Goal: Information Seeking & Learning: Learn about a topic

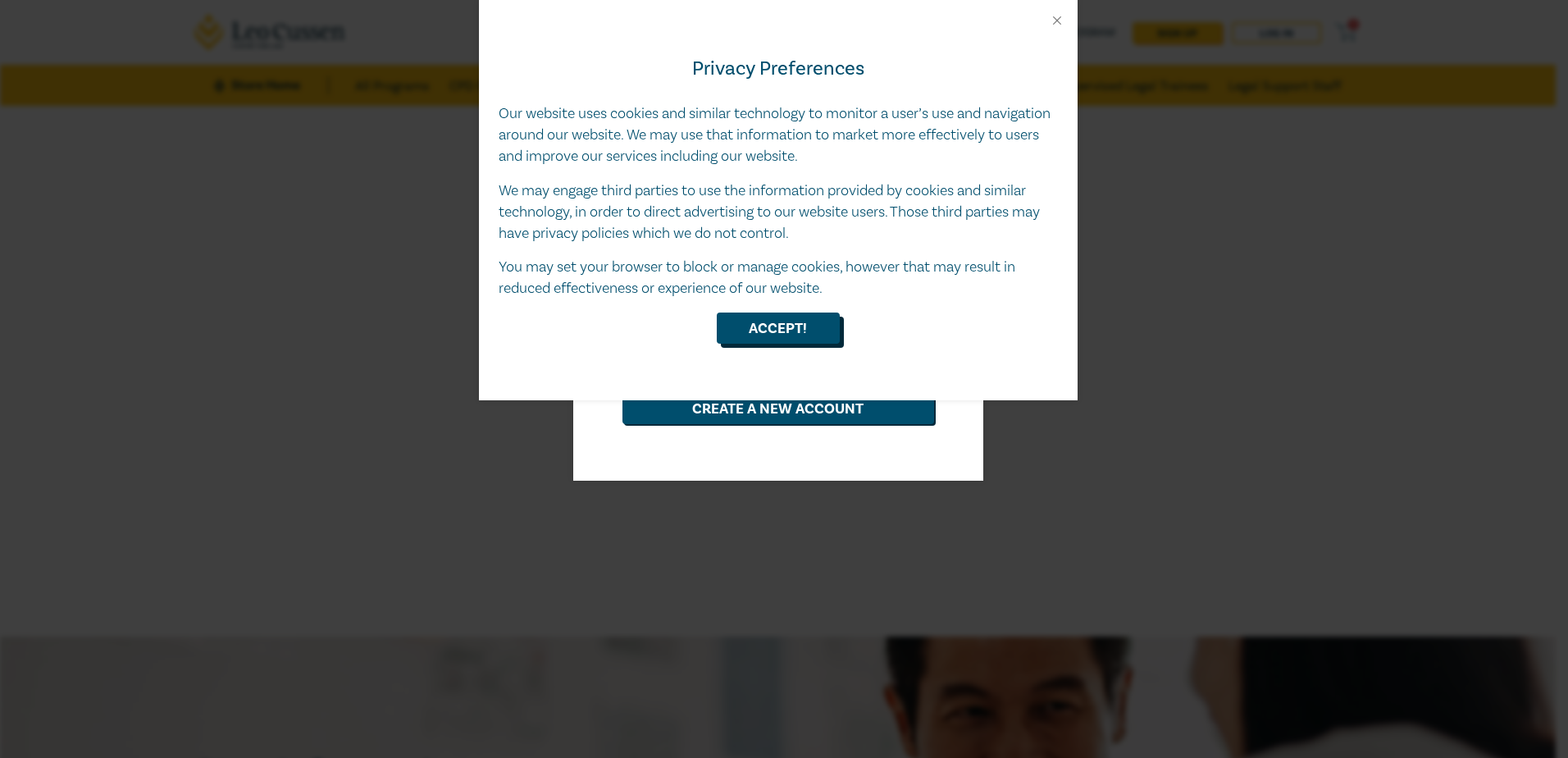
click at [742, 334] on button "Accept!" at bounding box center [779, 327] width 123 height 31
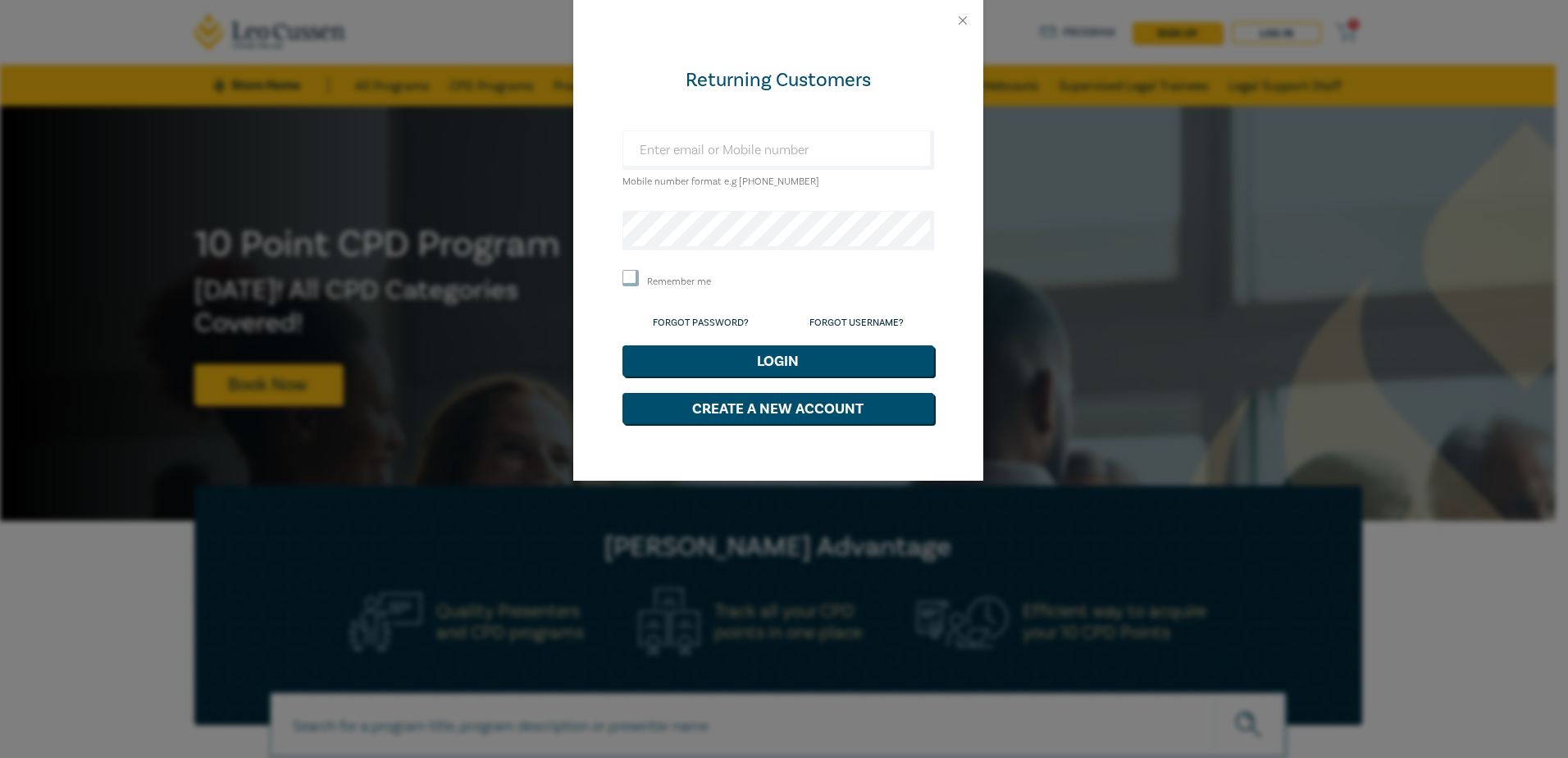
click at [965, 29] on div at bounding box center [778, 20] width 410 height 41
click at [962, 17] on button "Close" at bounding box center [962, 20] width 15 height 15
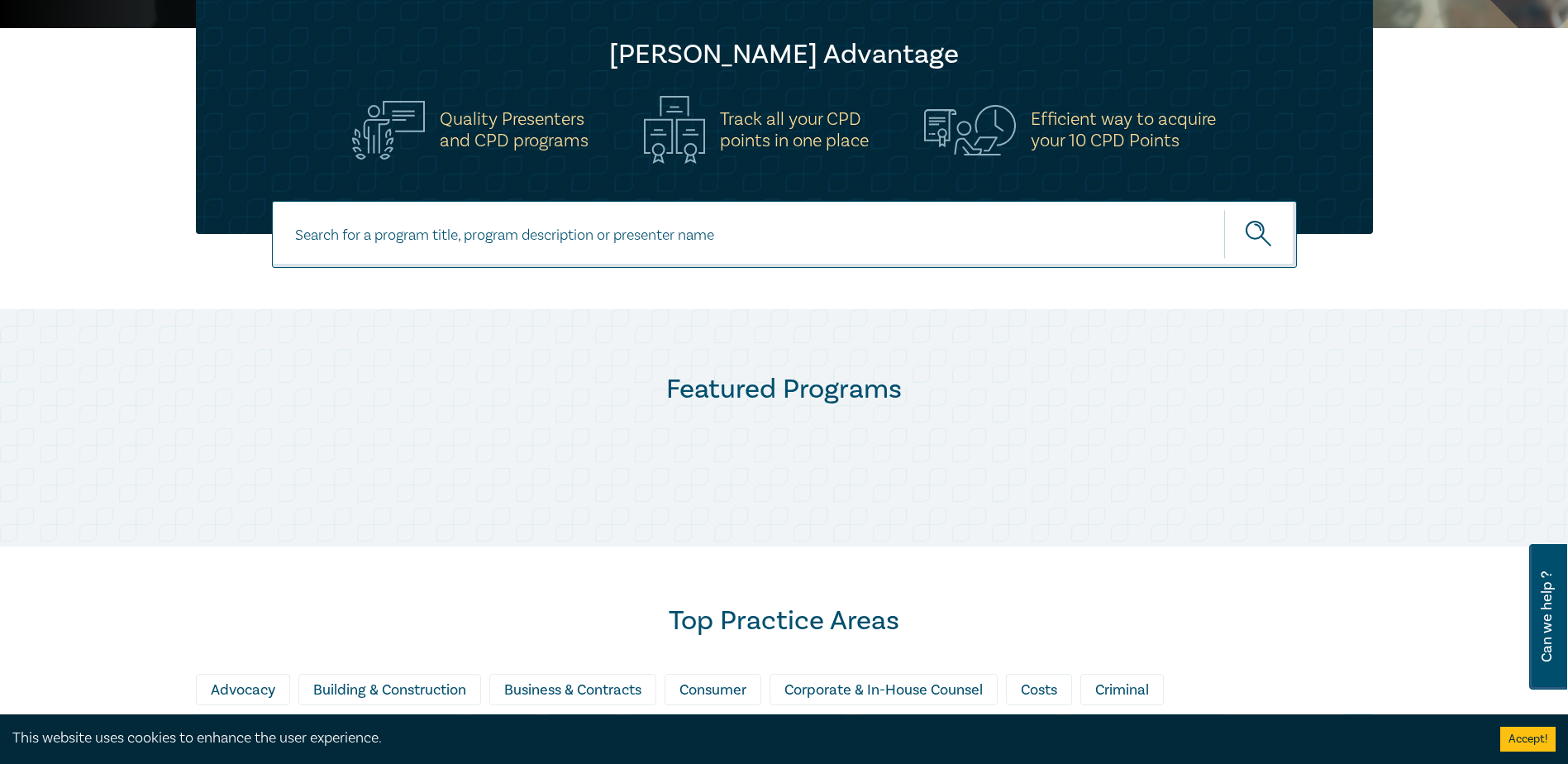
scroll to position [496, 0]
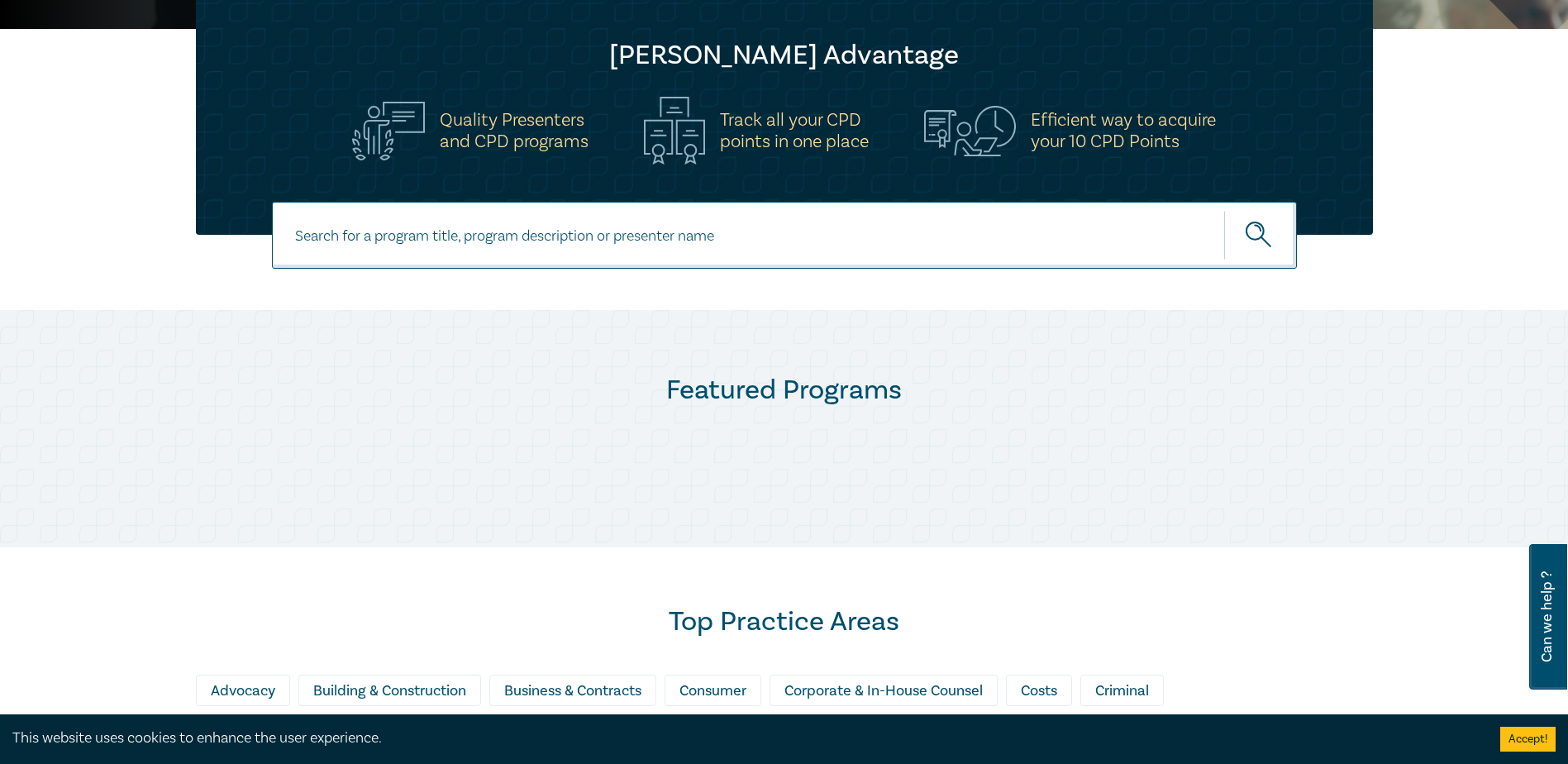
click at [765, 239] on input at bounding box center [784, 235] width 1024 height 67
type input "delegation"
click at [1224, 210] on button "submit" at bounding box center [1260, 235] width 73 height 50
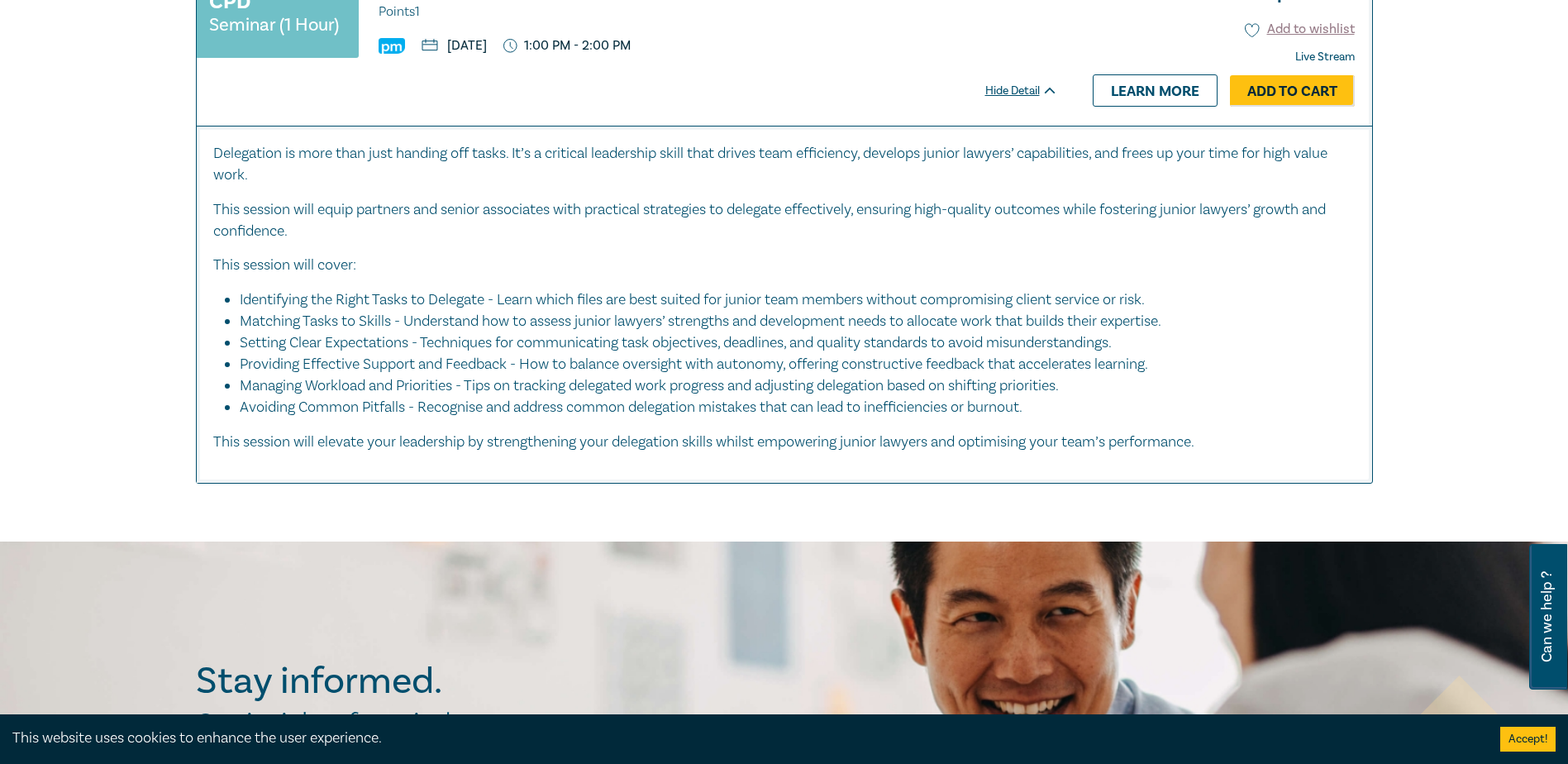
scroll to position [806, 0]
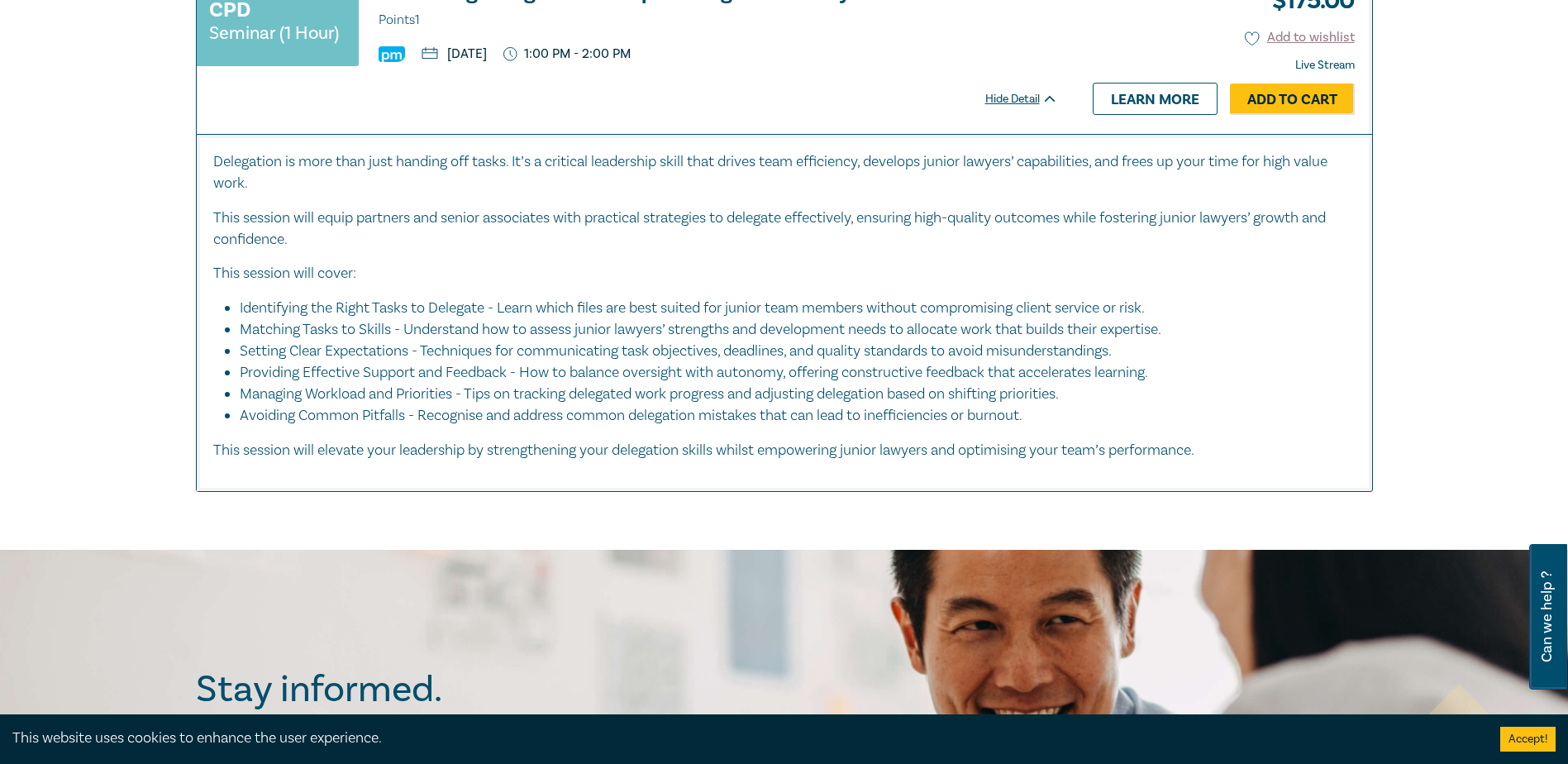
click at [459, 359] on li "Setting Clear Expectations - Techniques for communicating task objectives, dead…" at bounding box center [789, 352] width 1099 height 22
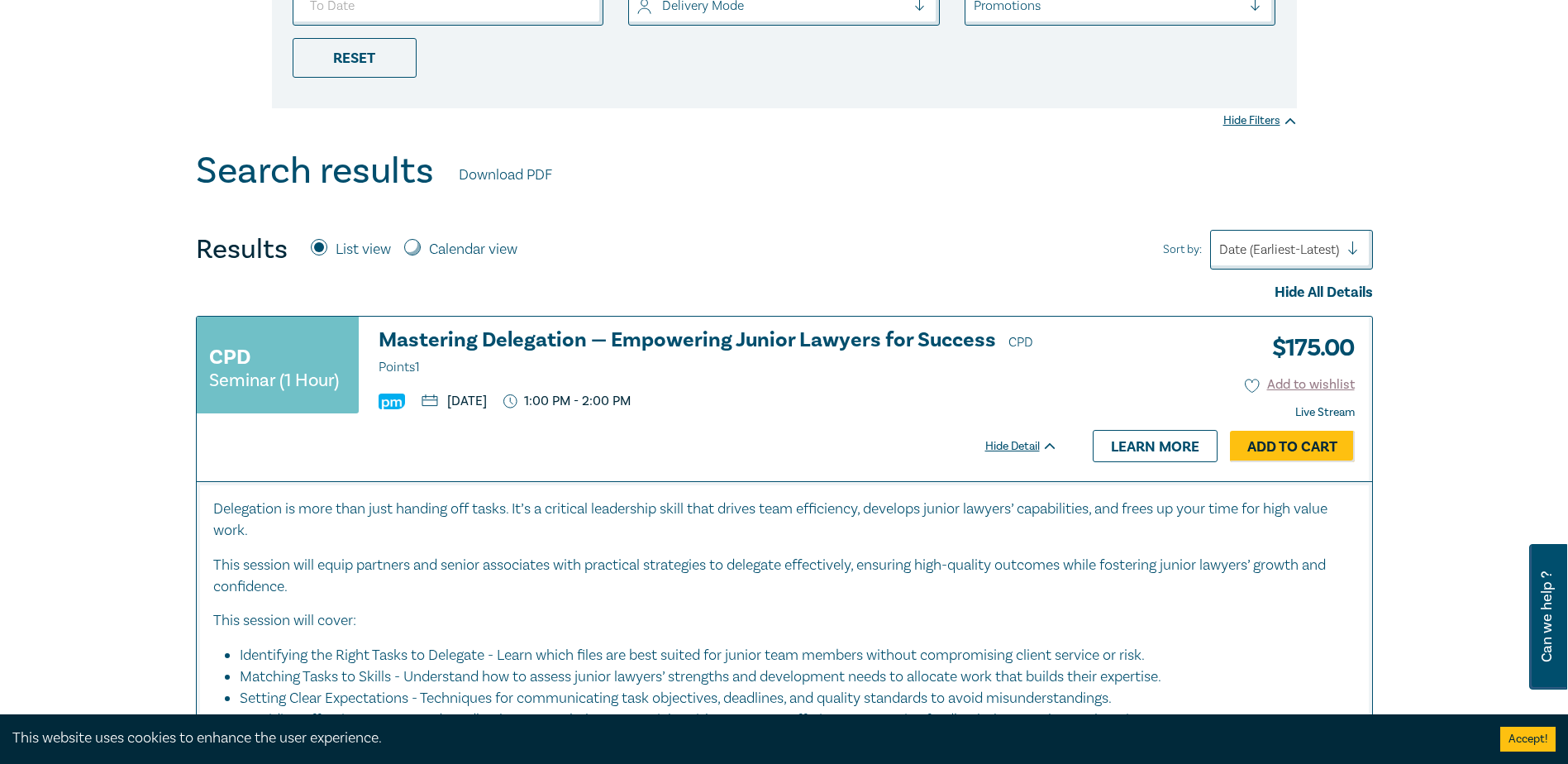
scroll to position [455, 0]
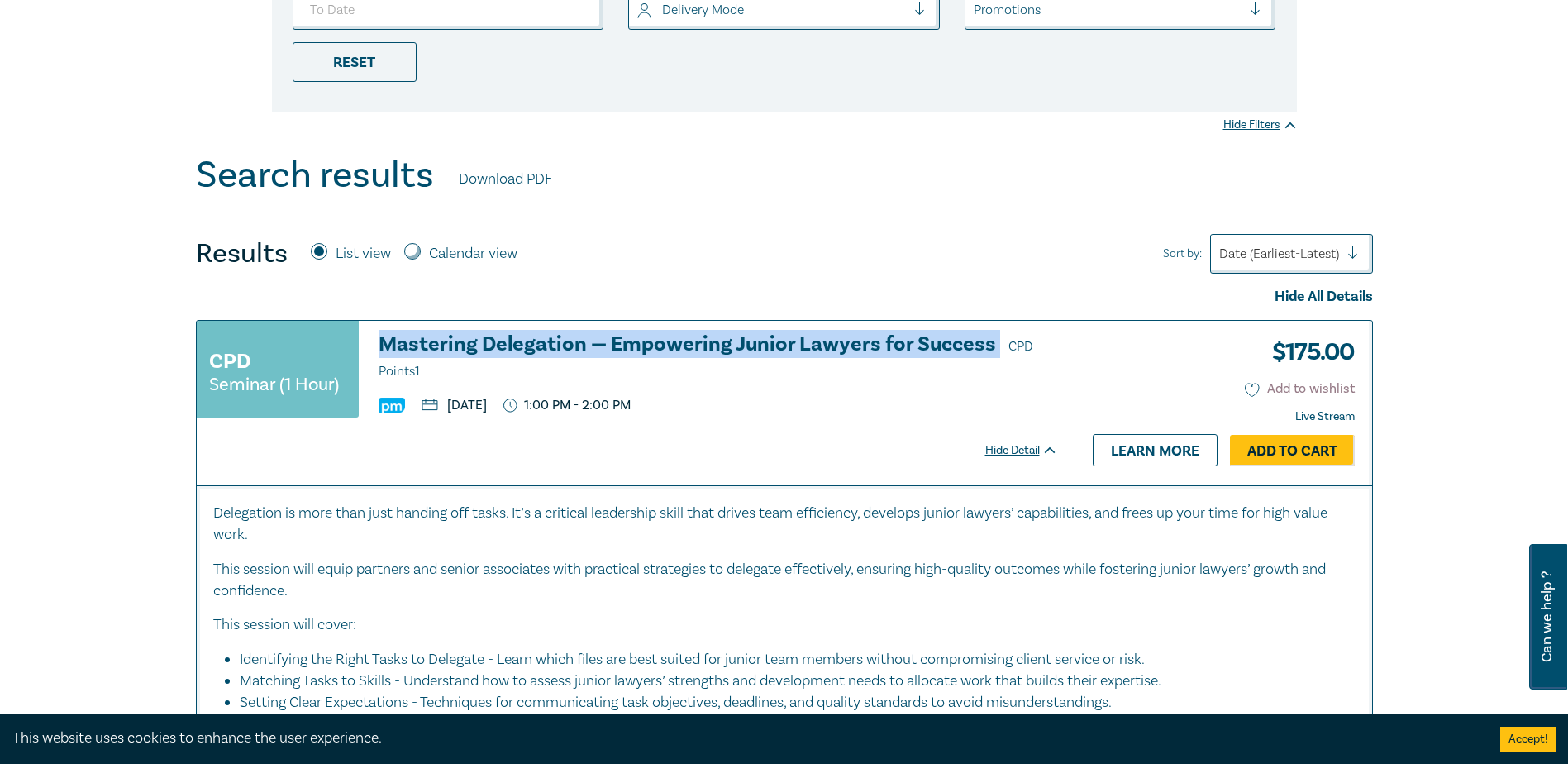
drag, startPoint x: 375, startPoint y: 342, endPoint x: 996, endPoint y: 335, distance: 621.0
click at [996, 335] on div "CPD Seminar (1 Hour) Mastering Delegation — Empowering Junior Lawyers for Succe…" at bounding box center [628, 376] width 861 height 87
copy h3 "Mastering Delegation — Empowering Junior Lawyers for Success"
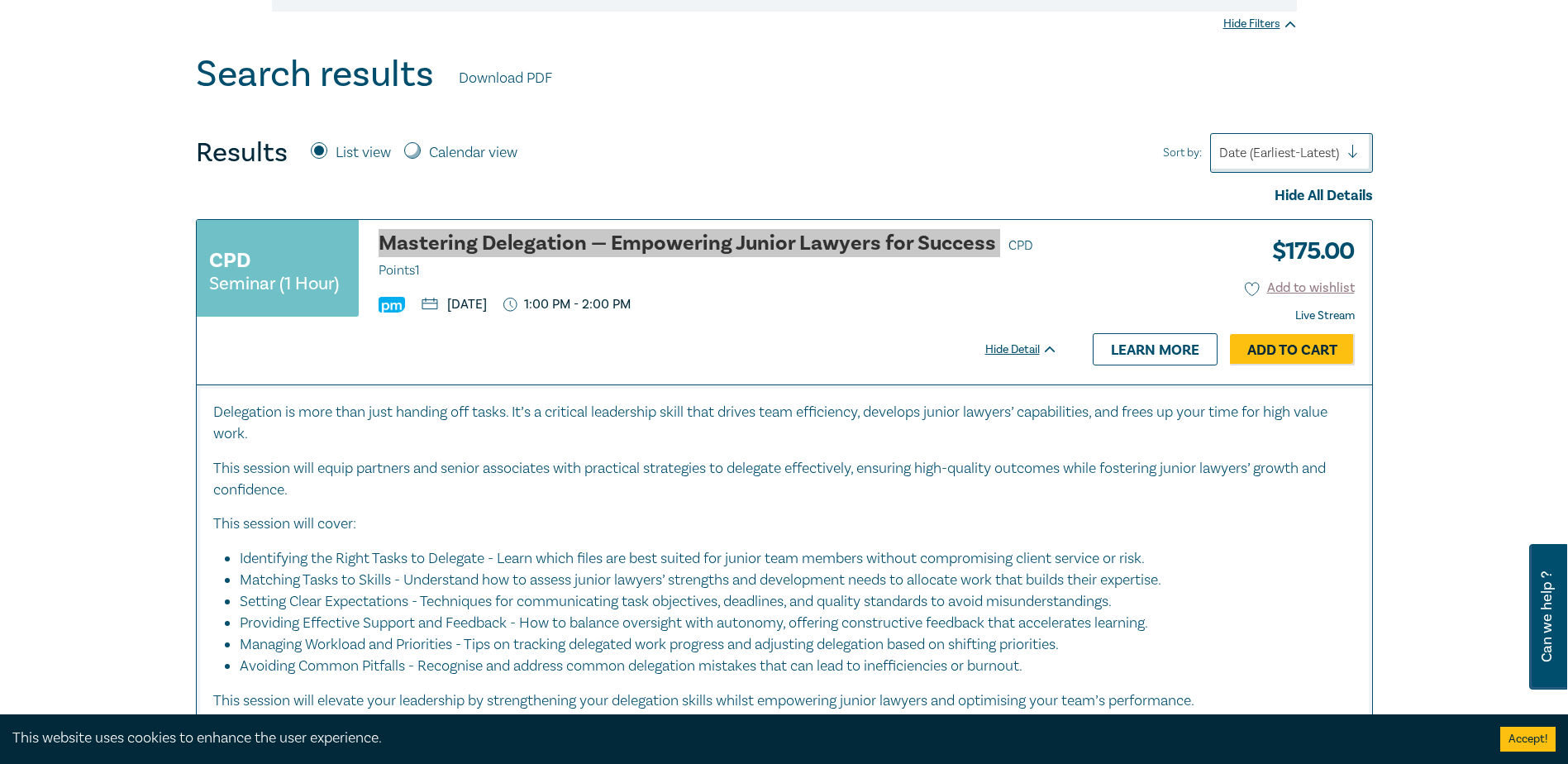
scroll to position [558, 0]
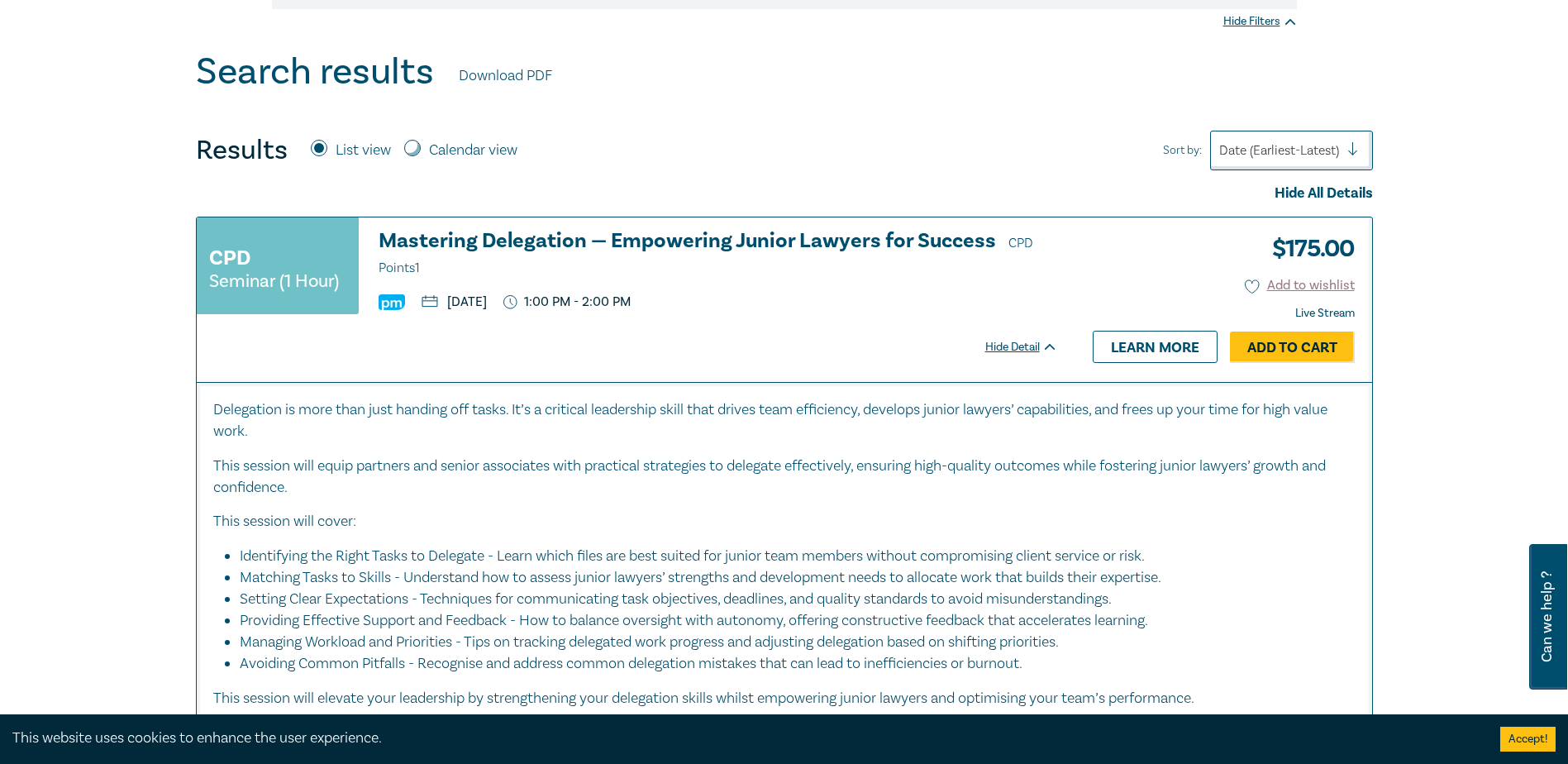
click at [355, 534] on div "Delegation is more than just handing off tasks. It’s a critical leadership skil…" at bounding box center [784, 554] width 1142 height 310
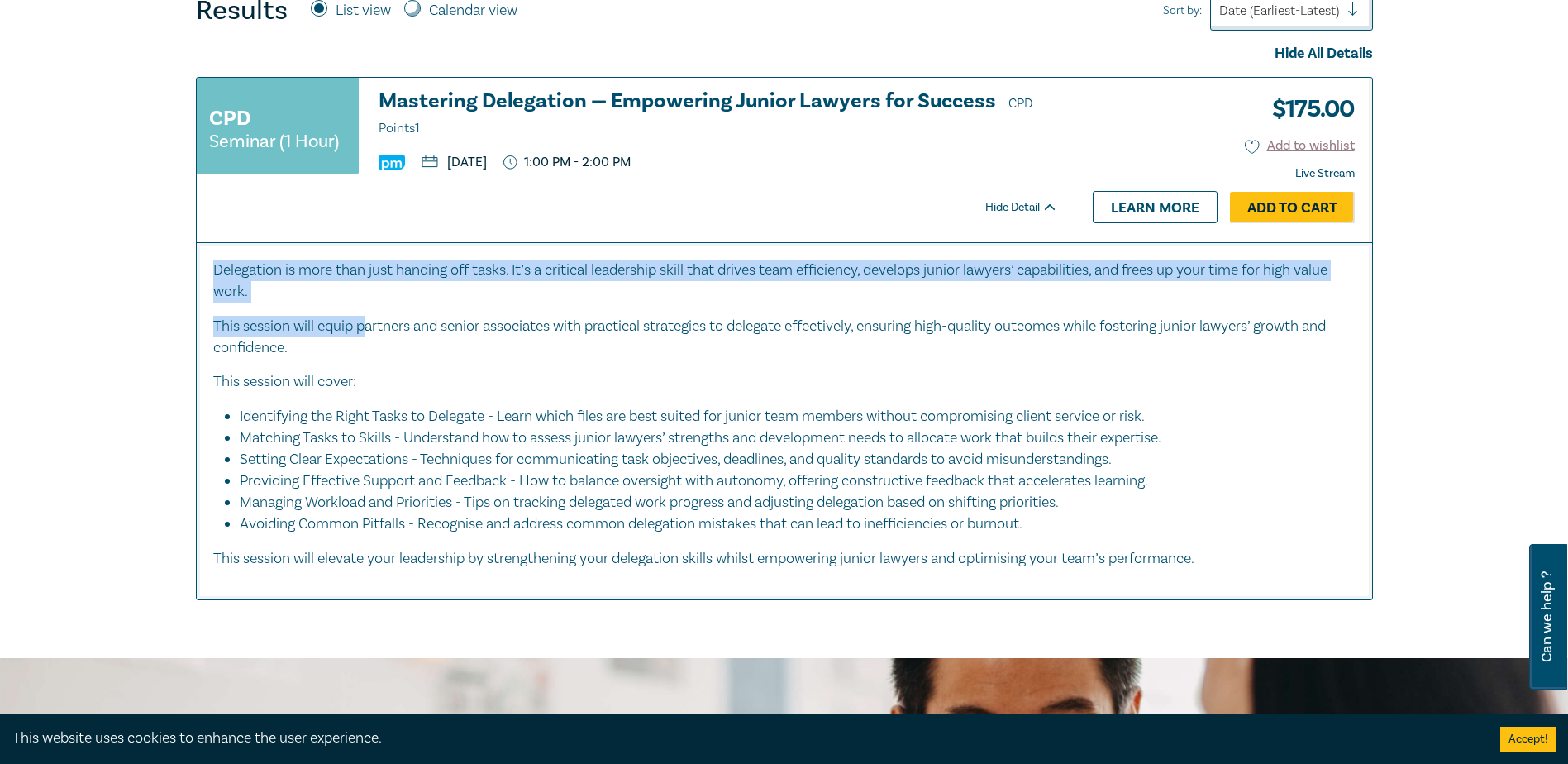
scroll to position [703, 0]
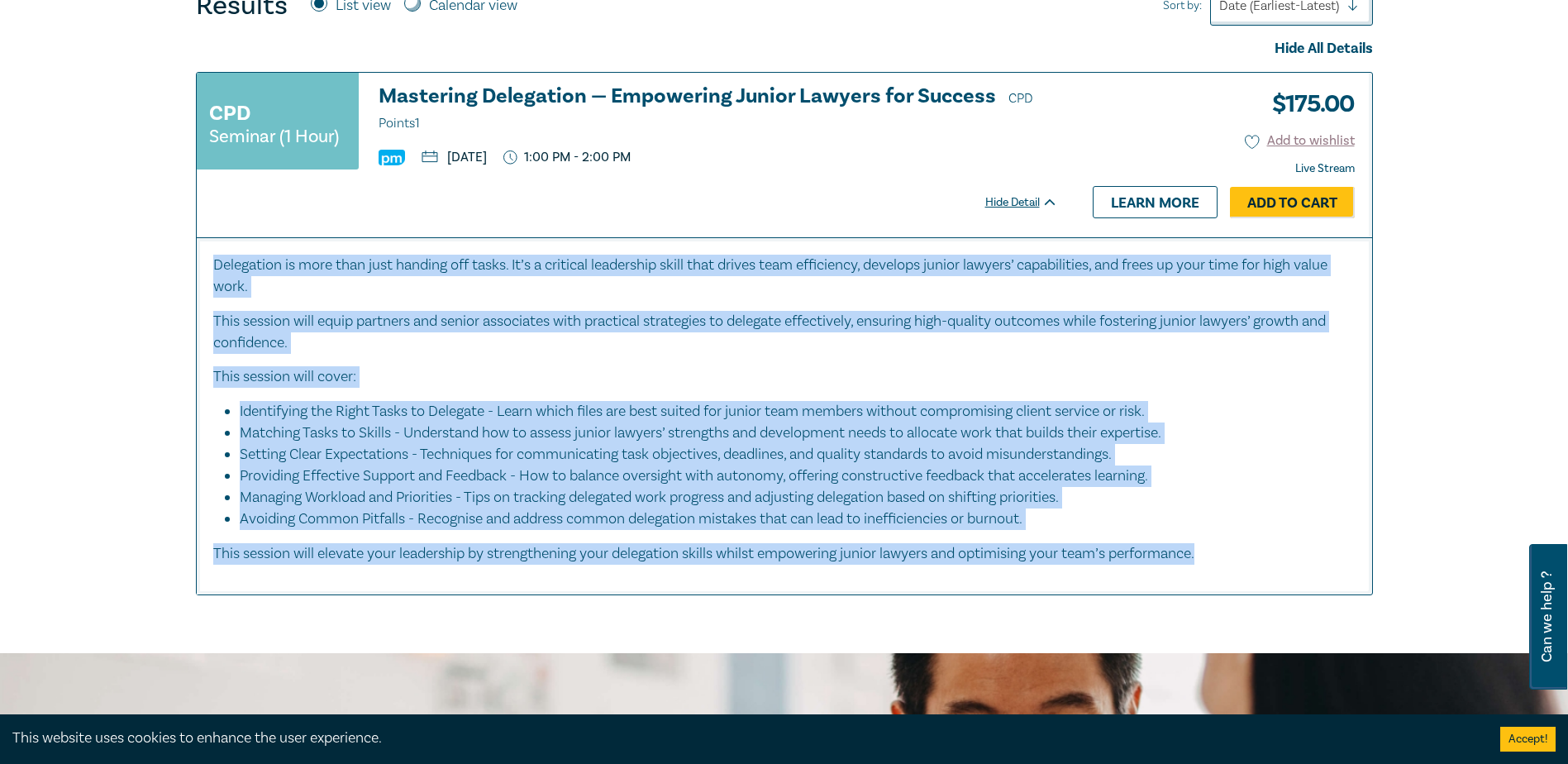
drag, startPoint x: 217, startPoint y: 280, endPoint x: 1282, endPoint y: 551, distance: 1098.9
click at [1282, 551] on div "Delegation is more than just handing off tasks. It’s a critical leadership skil…" at bounding box center [784, 410] width 1142 height 310
copy div "Delegation is more than just handing off tasks. It’s a critical leadership skil…"
click at [984, 374] on p "This session will cover:" at bounding box center [784, 377] width 1142 height 22
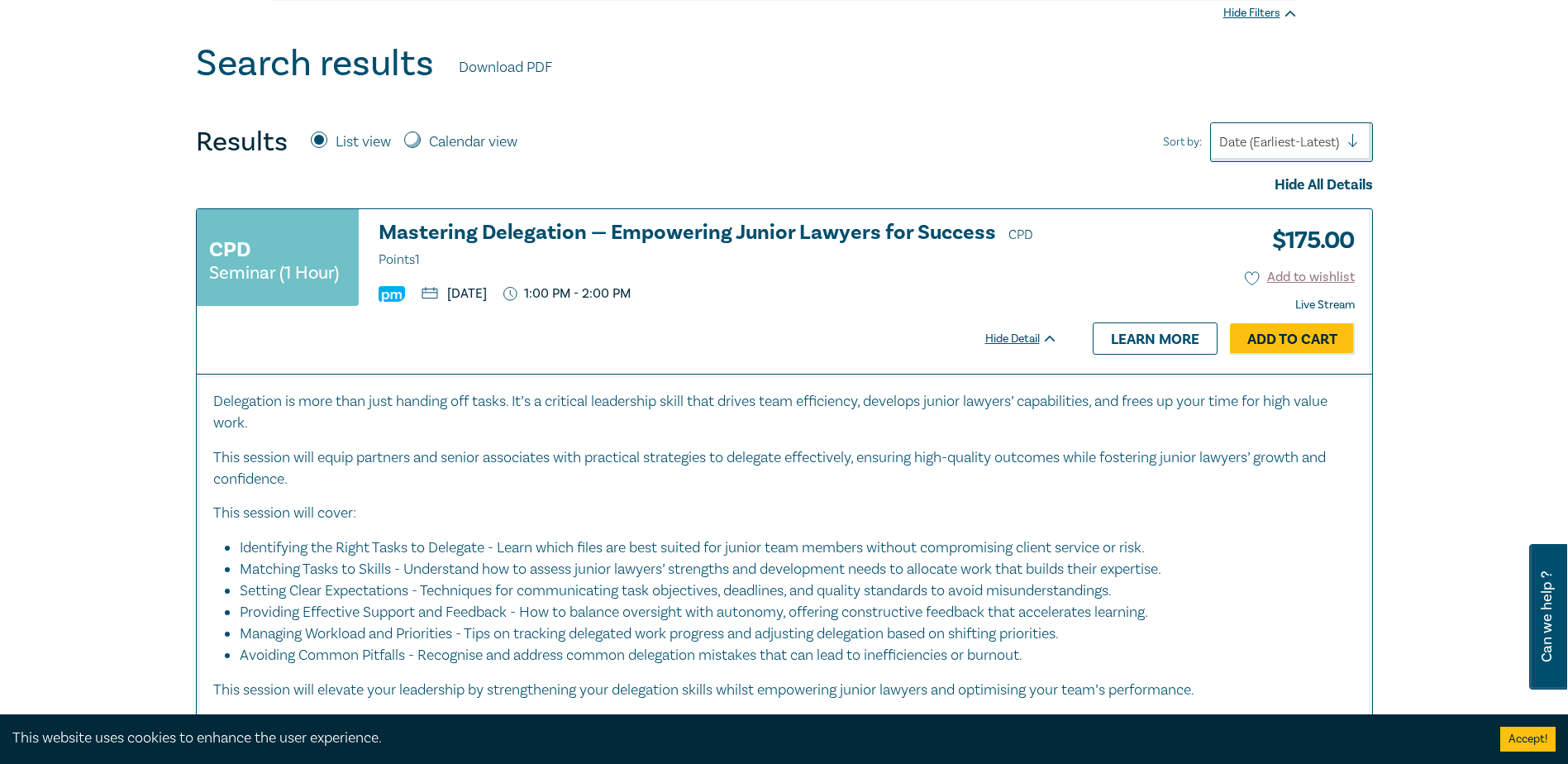
scroll to position [496, 0]
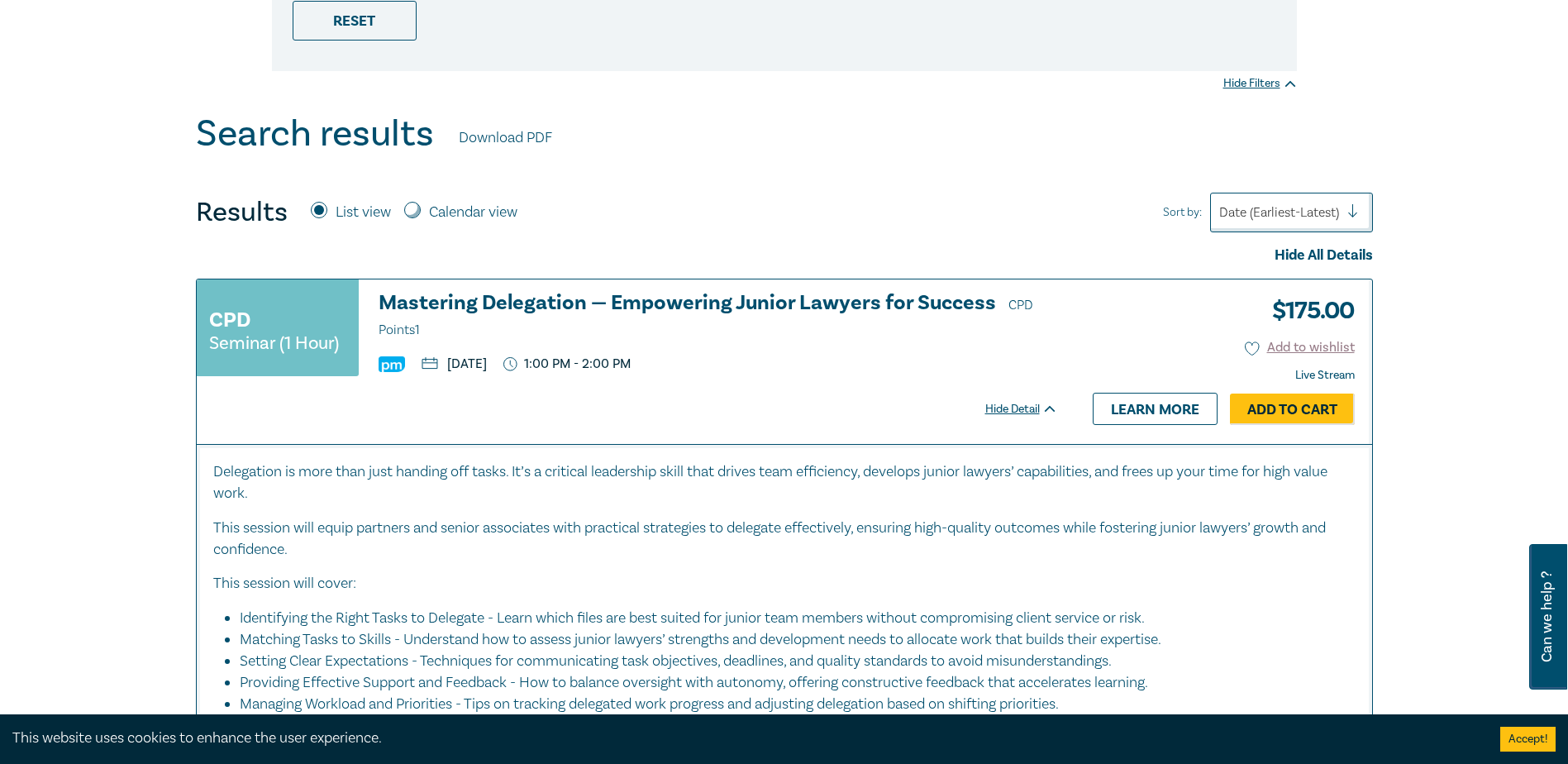
click at [477, 204] on label "Calendar view" at bounding box center [473, 213] width 88 height 22
click at [421, 204] on input "Calendar view" at bounding box center [412, 210] width 17 height 17
radio input "true"
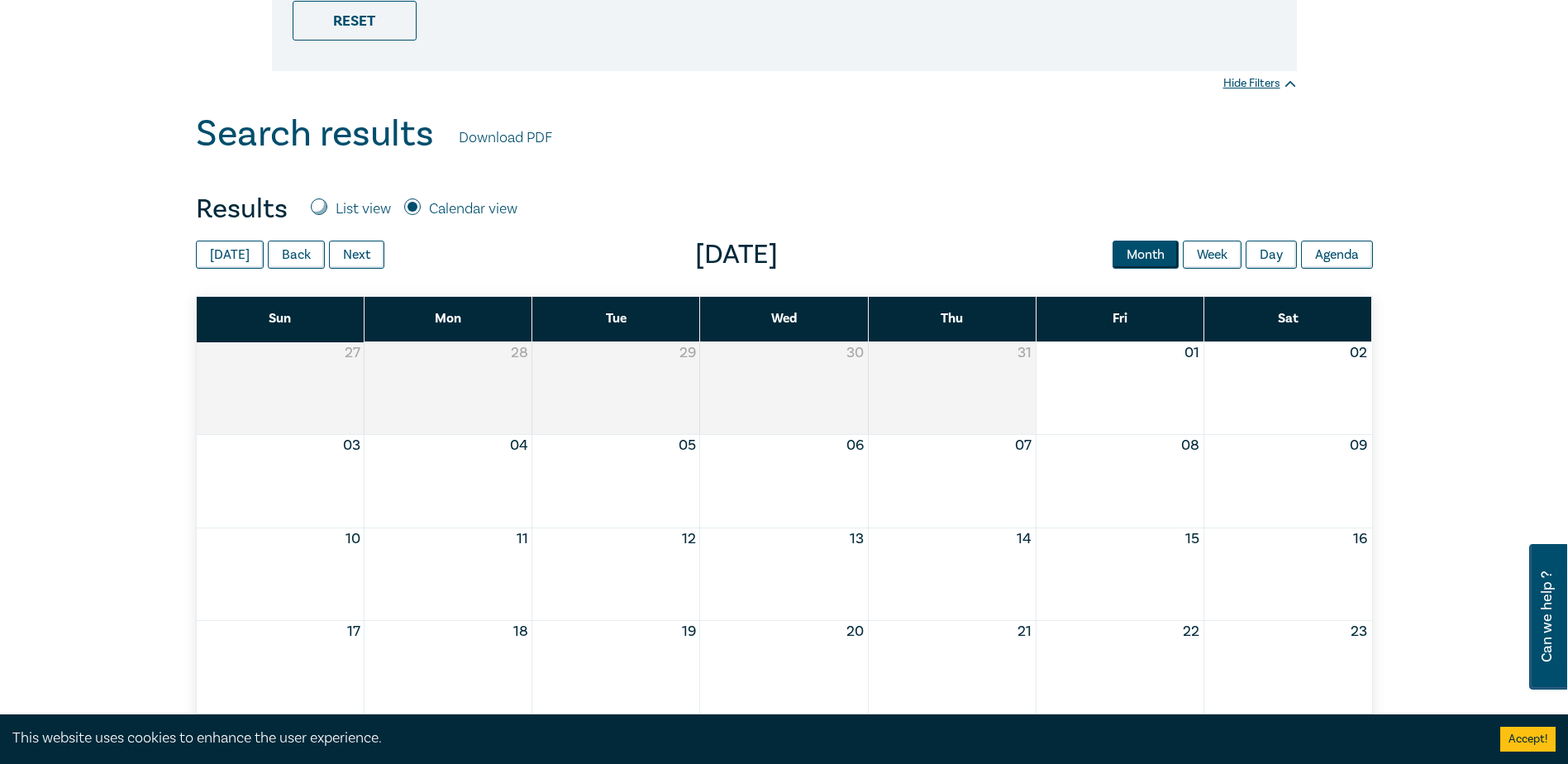
click at [353, 208] on label "List view" at bounding box center [363, 209] width 55 height 22
click at [327, 208] on input "List view" at bounding box center [319, 206] width 17 height 17
radio input "true"
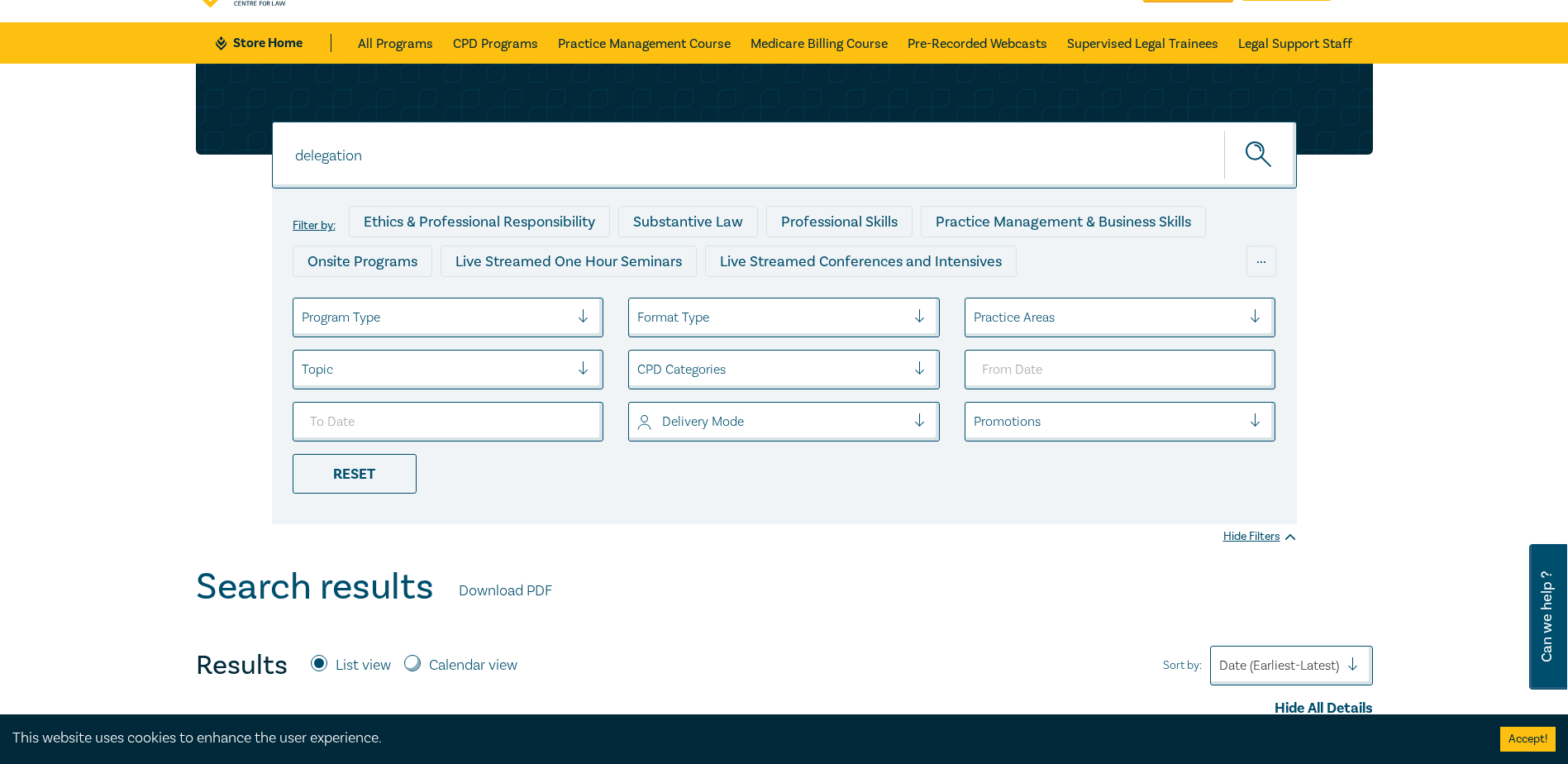
scroll to position [0, 0]
